Goal: Transaction & Acquisition: Purchase product/service

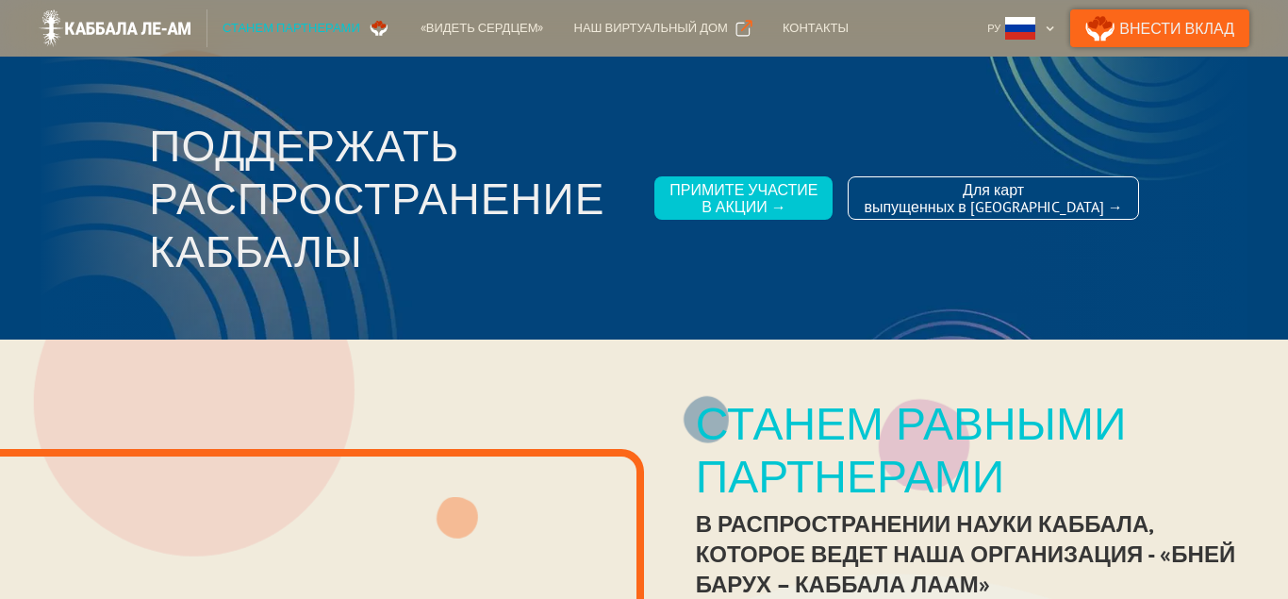
click at [1151, 29] on link "Внести Вклад" at bounding box center [1159, 28] width 179 height 38
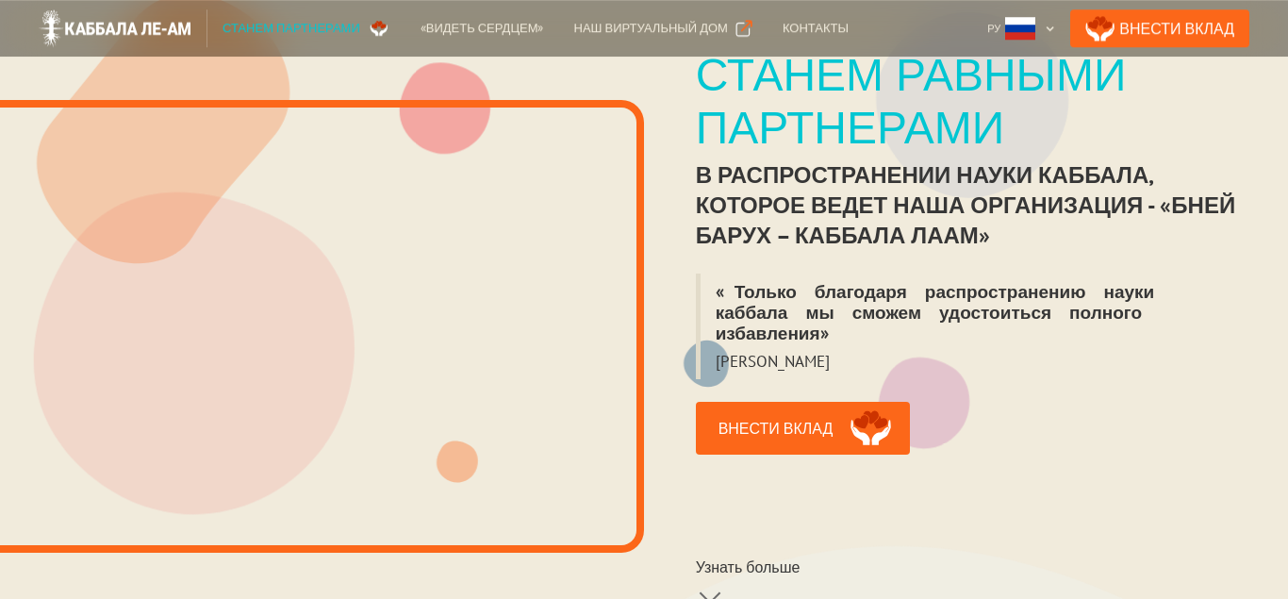
scroll to position [430, 0]
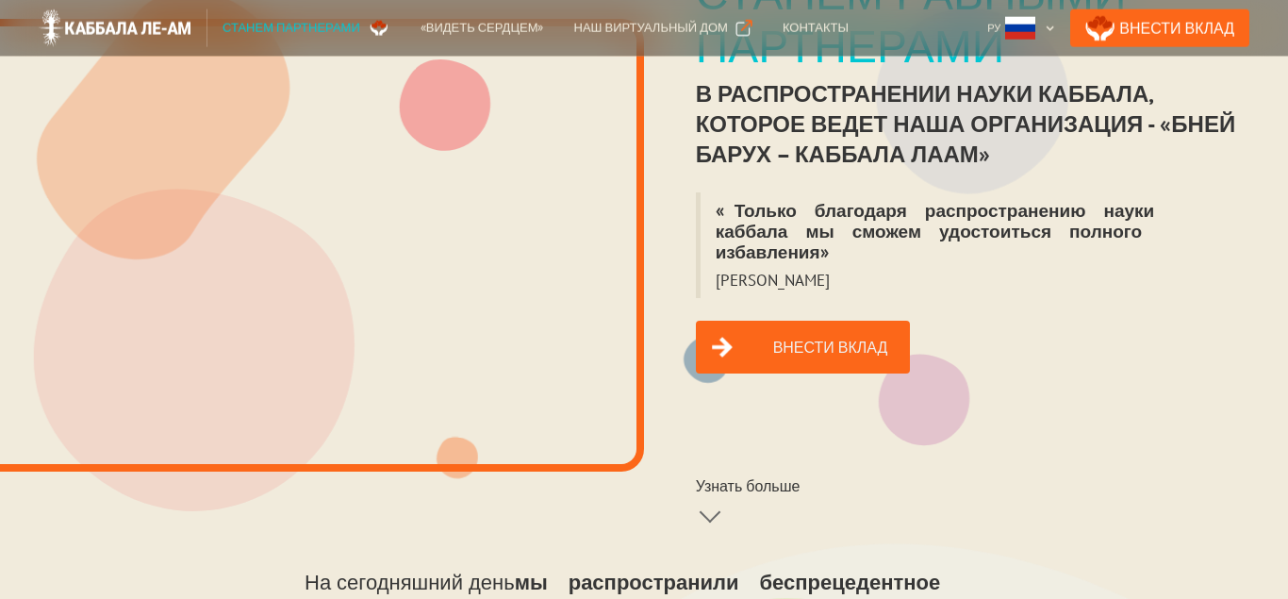
click at [775, 330] on link "Внести вклад" at bounding box center [803, 347] width 215 height 53
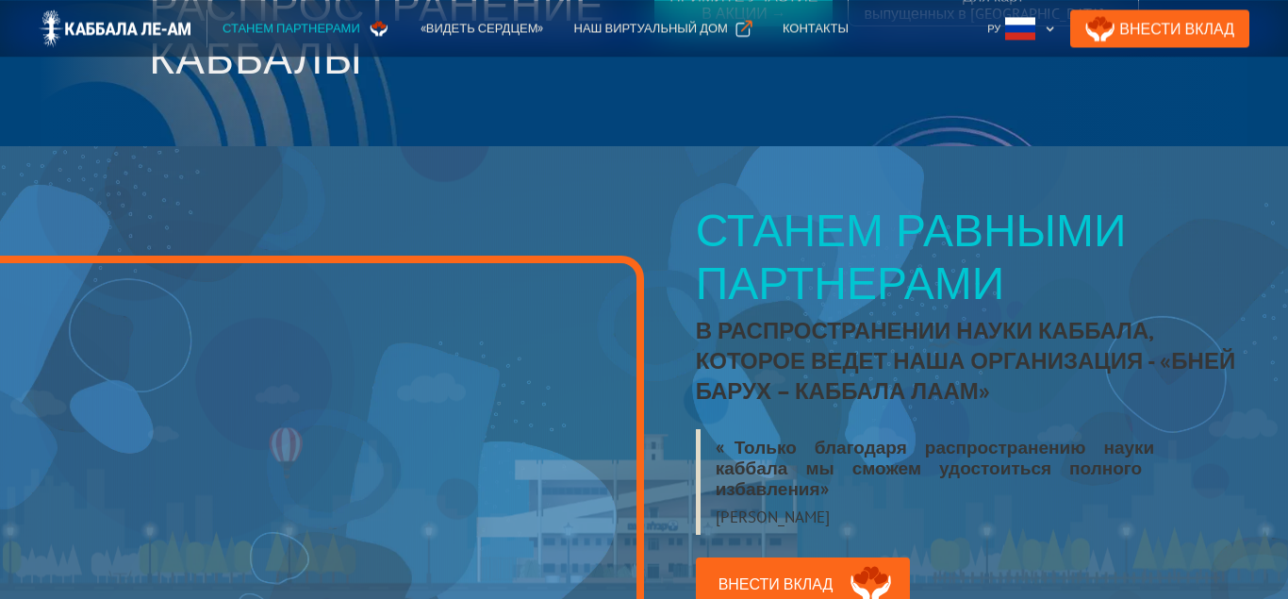
scroll to position [0, 0]
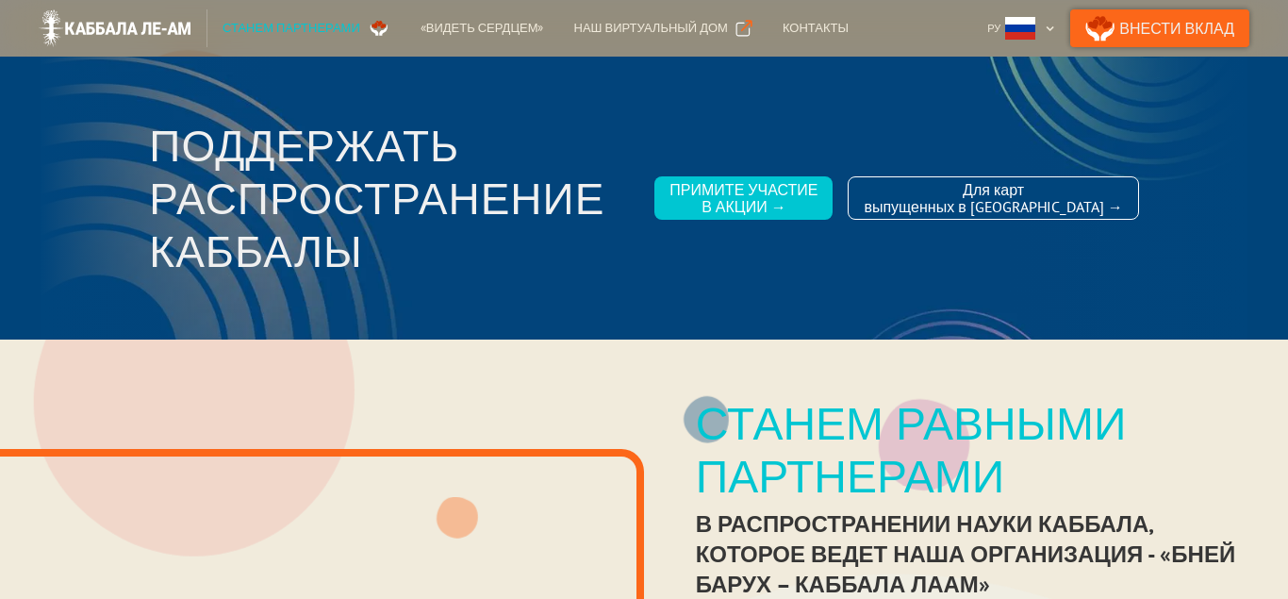
click at [1134, 35] on link "Внести Вклад" at bounding box center [1159, 28] width 179 height 38
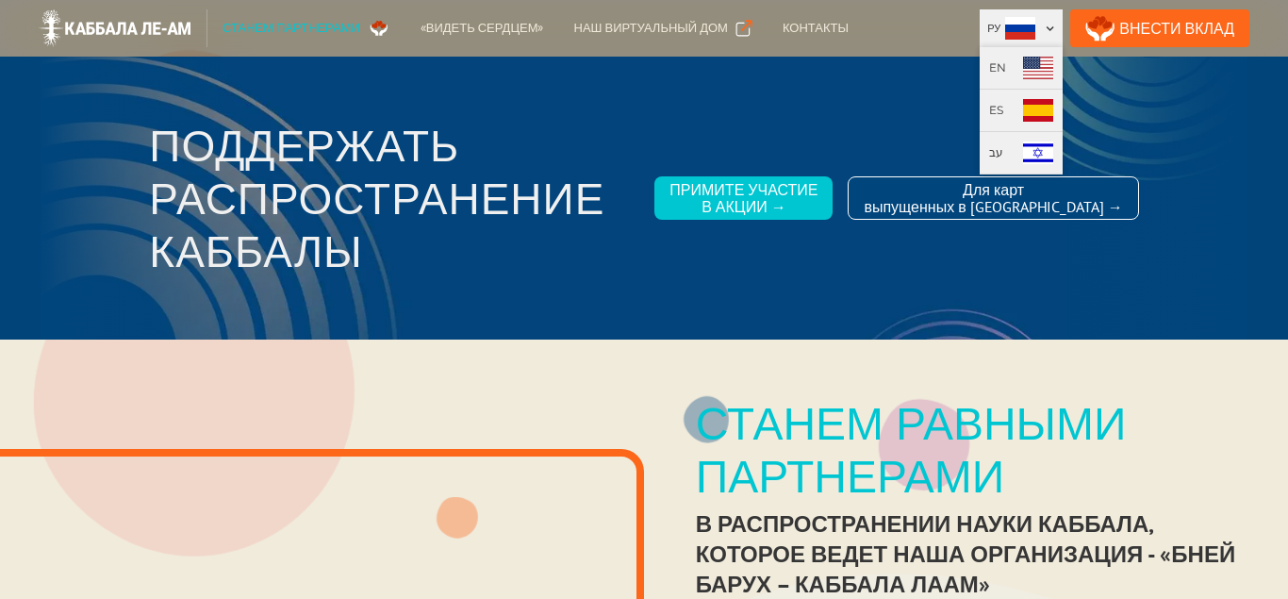
click at [1055, 27] on div at bounding box center [1050, 29] width 10 height 10
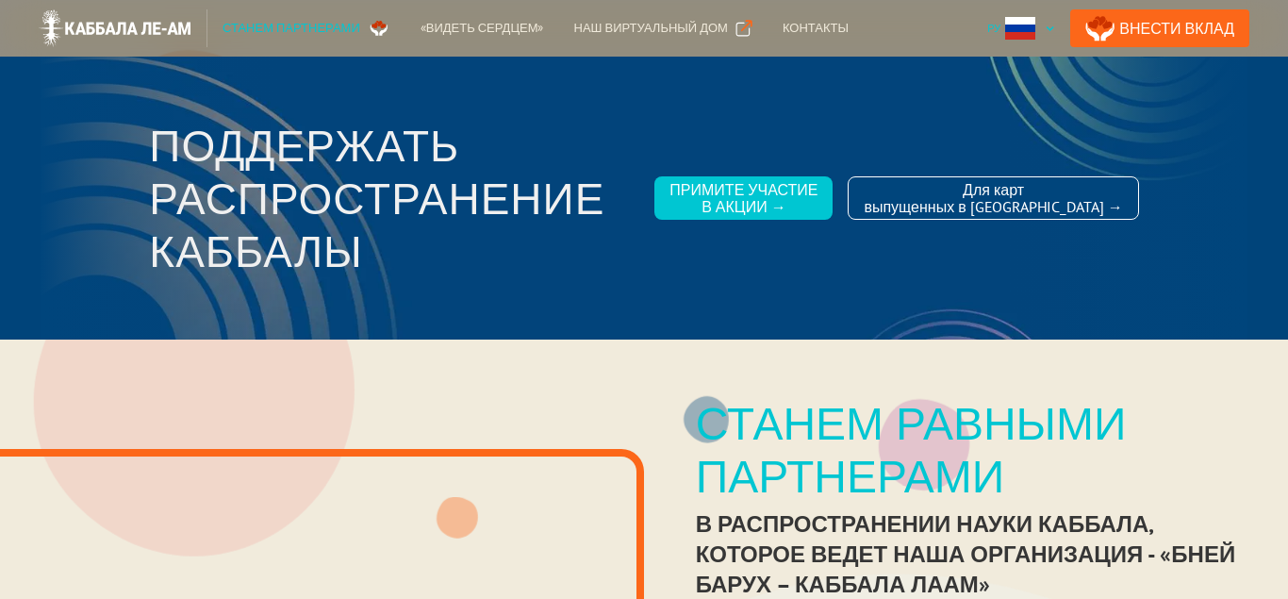
click at [1055, 27] on div at bounding box center [1050, 29] width 10 height 10
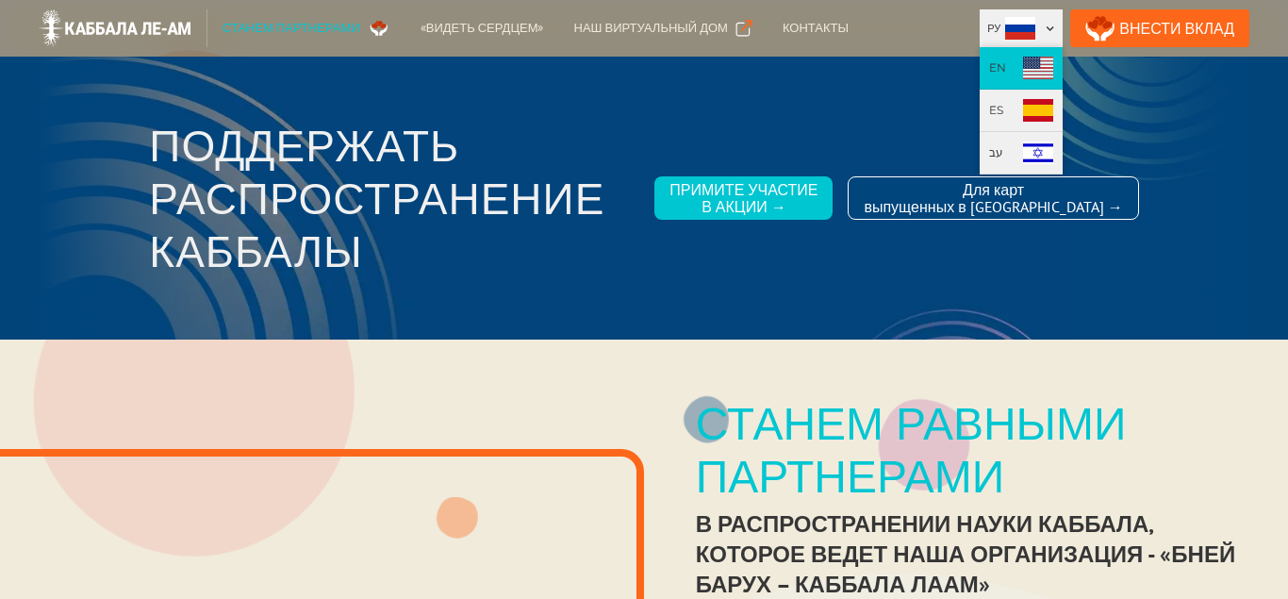
click at [1006, 66] on div "EN" at bounding box center [997, 67] width 17 height 19
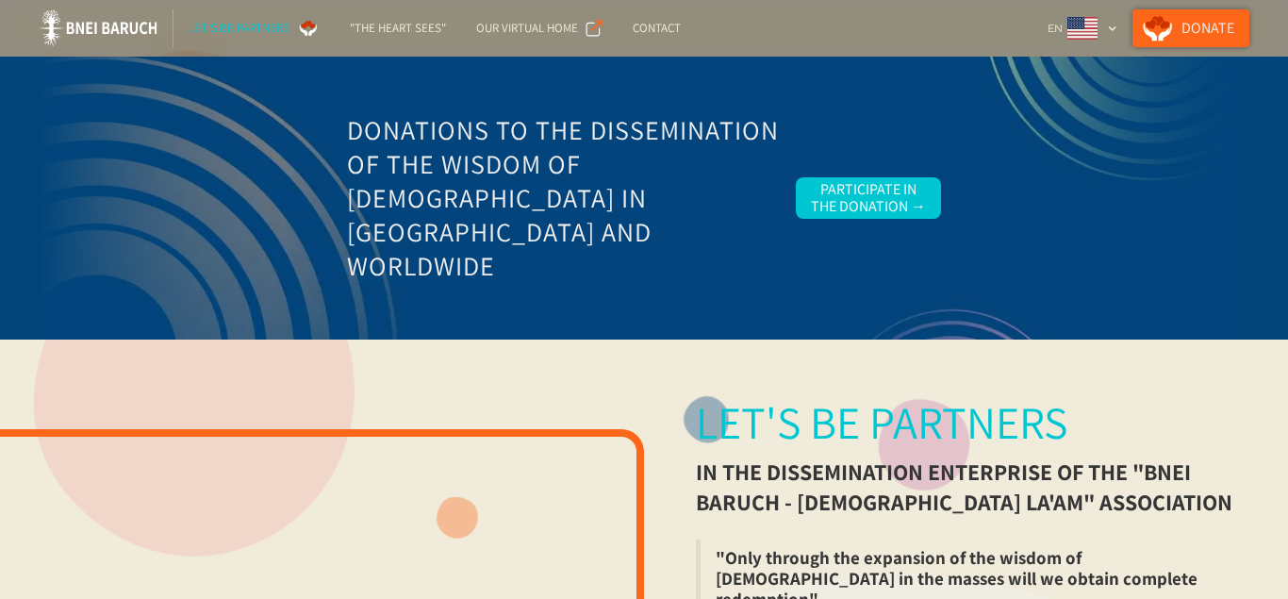
click at [1194, 25] on link "Donate" at bounding box center [1191, 28] width 117 height 38
